Goal: Task Accomplishment & Management: Manage account settings

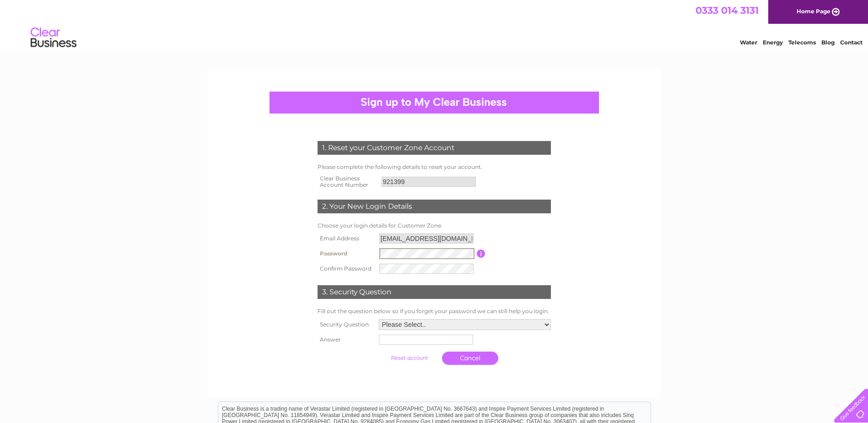
click at [480, 253] on input "button" at bounding box center [481, 253] width 9 height 8
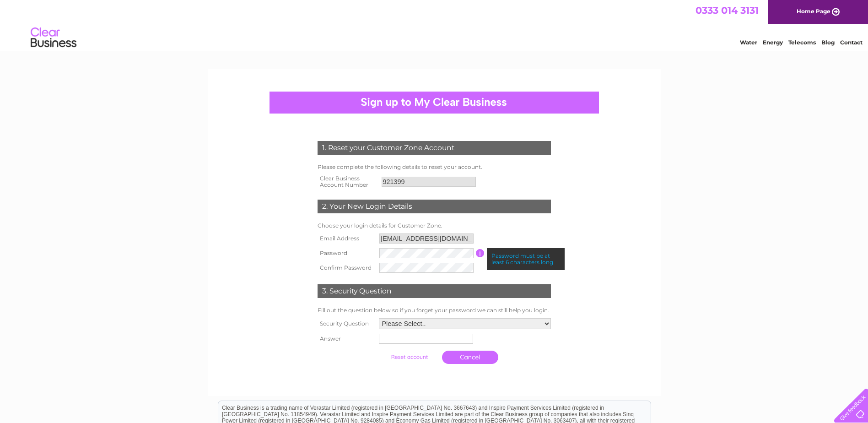
click at [480, 253] on input "button" at bounding box center [480, 253] width 9 height 8
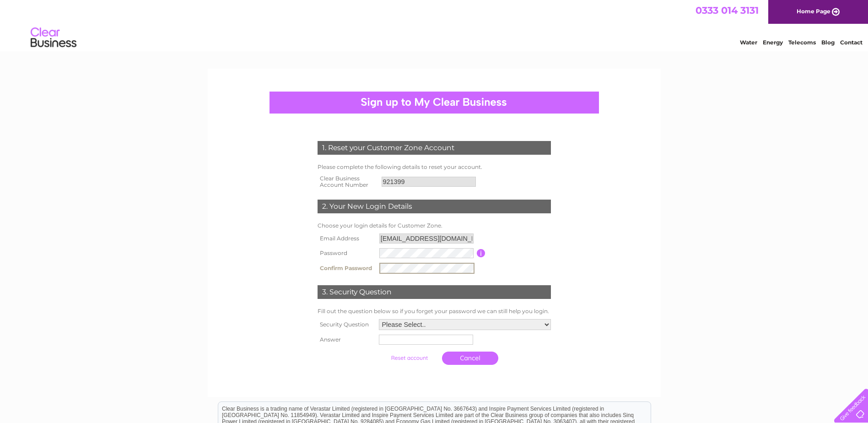
click at [423, 325] on select "Please Select.. In what town or city was your first job? In what town or city d…" at bounding box center [465, 324] width 172 height 11
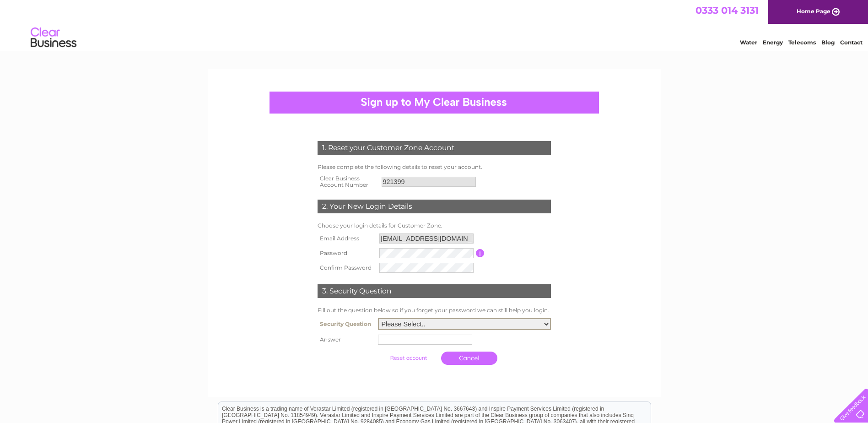
scroll to position [46, 0]
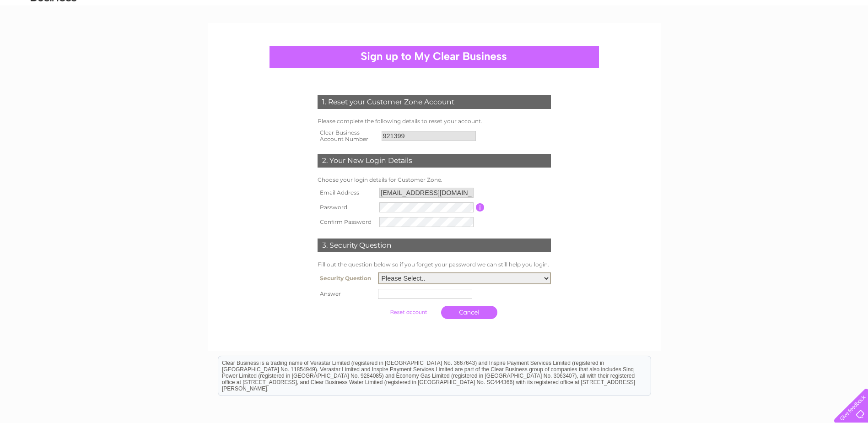
click at [389, 280] on select "Please Select.. In what town or city was your first job? In what town or city d…" at bounding box center [464, 278] width 173 height 12
select select "1"
click at [378, 273] on select "Please Select.. In what town or city was your first job? In what town or city d…" at bounding box center [464, 278] width 173 height 12
click at [399, 302] on tbody "Security Question Please Select.. In what town or city was your first job? In w…" at bounding box center [434, 297] width 238 height 54
click at [397, 292] on input "text" at bounding box center [426, 293] width 94 height 10
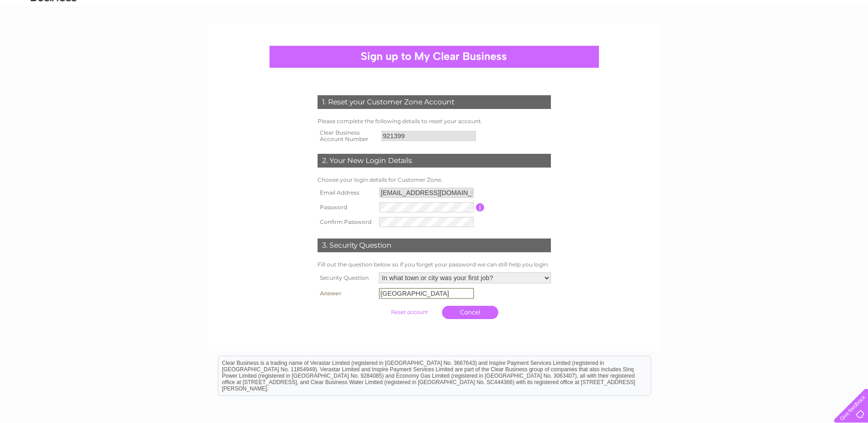
type input "cambridge"
click at [422, 308] on input "submit" at bounding box center [409, 311] width 56 height 13
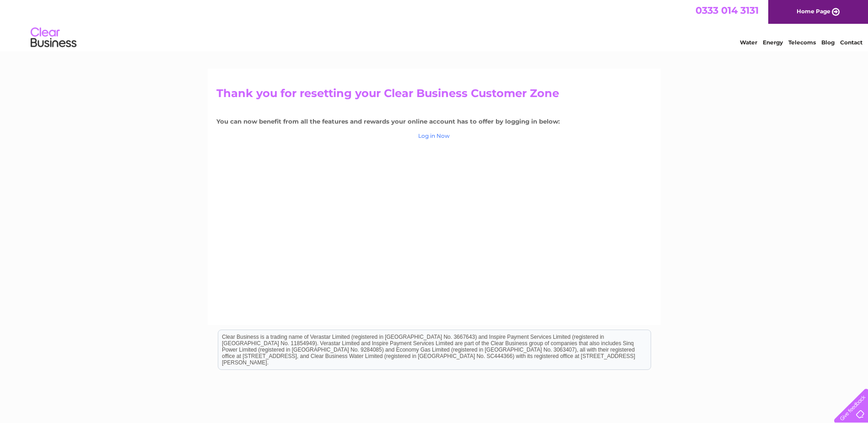
click at [440, 136] on link "Log in Now" at bounding box center [434, 135] width 32 height 7
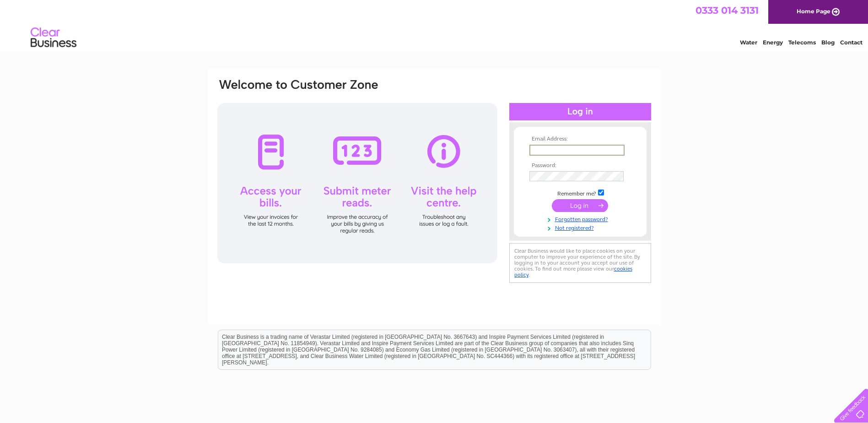
click at [587, 146] on input "text" at bounding box center [576, 150] width 95 height 11
type input "accounts@pitcairnengineering.co.uk"
click at [552, 199] on input "submit" at bounding box center [580, 205] width 56 height 13
click at [572, 203] on input "submit" at bounding box center [580, 205] width 56 height 13
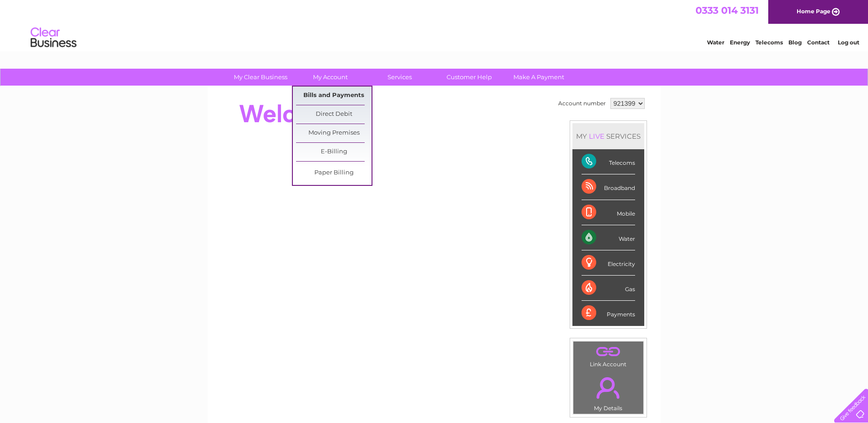
click at [336, 97] on link "Bills and Payments" at bounding box center [333, 95] width 75 height 18
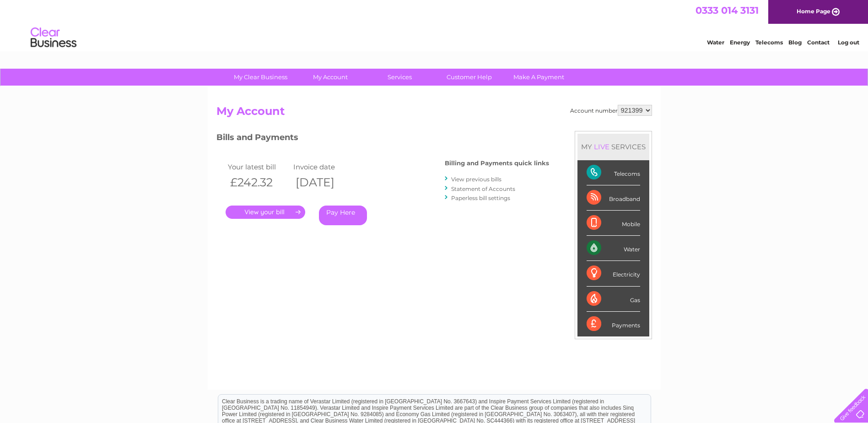
click at [481, 174] on div "Billing and Payments quick links View previous bills Statement of Accounts Pape…" at bounding box center [496, 181] width 104 height 60
click at [450, 177] on li "View previous bills" at bounding box center [496, 178] width 104 height 9
click at [446, 177] on div at bounding box center [446, 178] width 4 height 9
click at [466, 179] on link "View previous bills" at bounding box center [476, 179] width 50 height 7
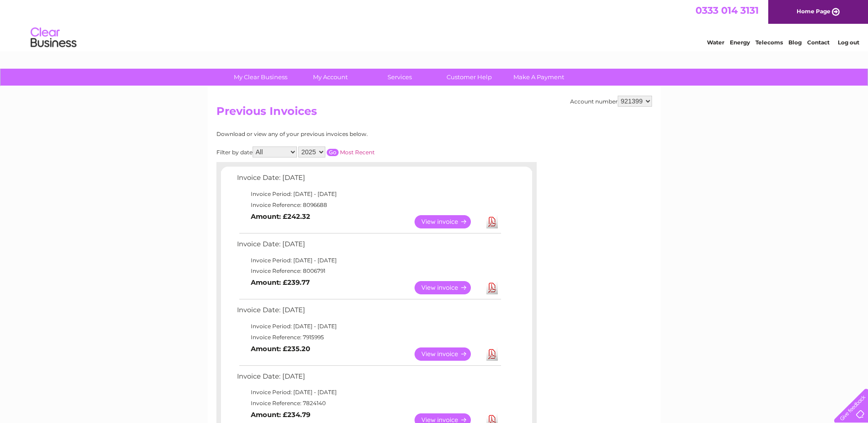
click at [322, 151] on select "2025 2024 2023 2022" at bounding box center [311, 151] width 27 height 11
click at [299, 146] on select "2025 2024 2023 2022" at bounding box center [311, 151] width 27 height 11
click at [332, 154] on input "button" at bounding box center [333, 152] width 12 height 7
click at [332, 152] on input "button" at bounding box center [333, 152] width 12 height 7
click at [323, 153] on select "2025 2024 2023 2022" at bounding box center [311, 151] width 27 height 11
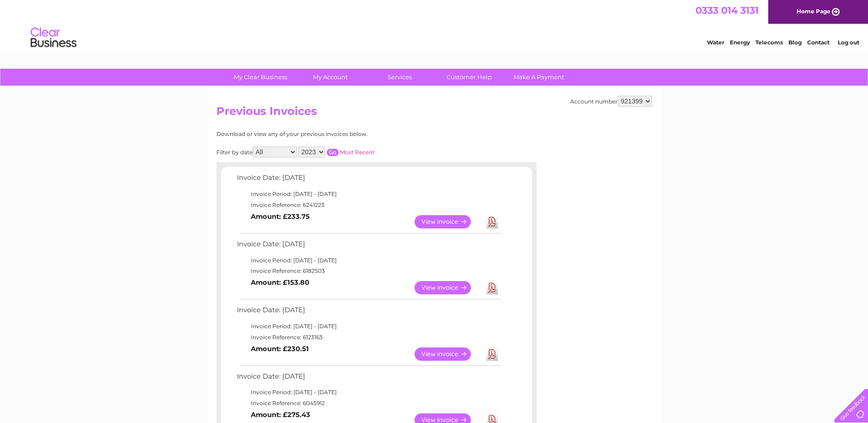
select select "2022"
click at [299, 146] on select "2025 2024 2023 2022" at bounding box center [311, 151] width 27 height 11
click at [335, 149] on input "button" at bounding box center [333, 152] width 12 height 7
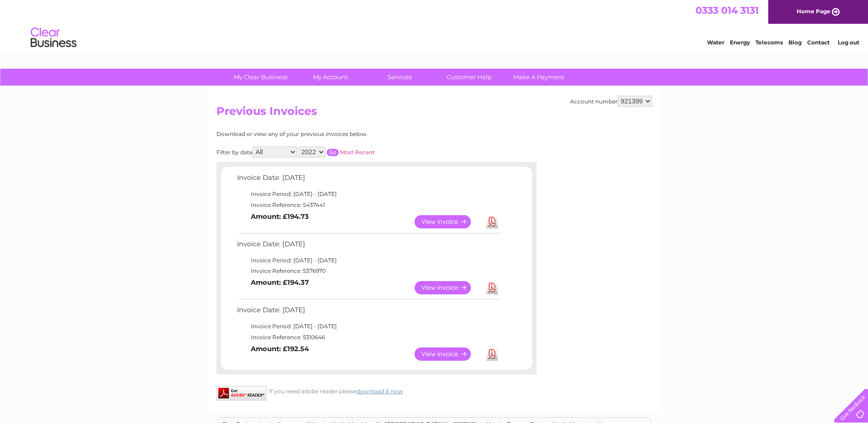
click at [447, 354] on link "View" at bounding box center [447, 353] width 67 height 13
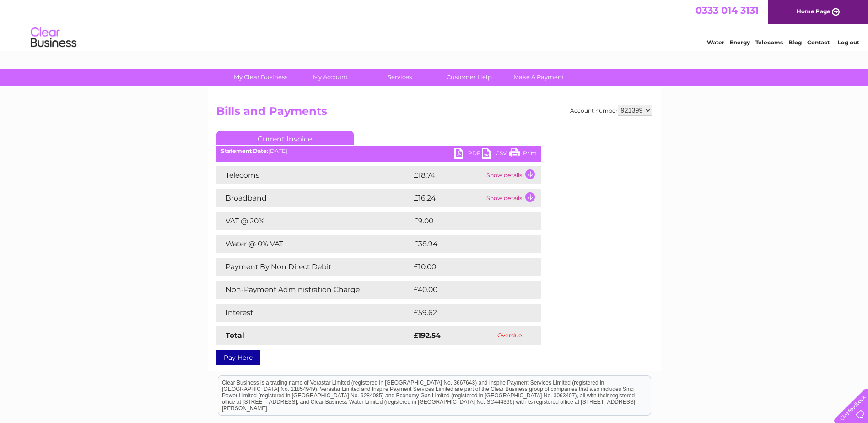
click at [471, 152] on link "PDF" at bounding box center [467, 154] width 27 height 13
